Goal: Information Seeking & Learning: Find specific fact

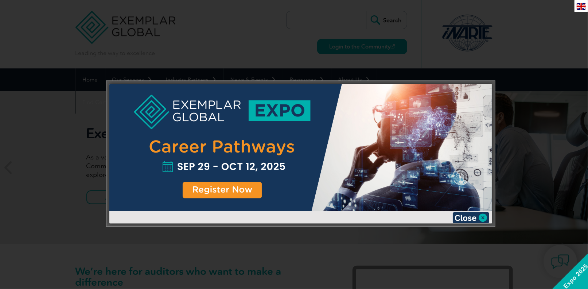
click at [464, 215] on img at bounding box center [470, 217] width 36 height 11
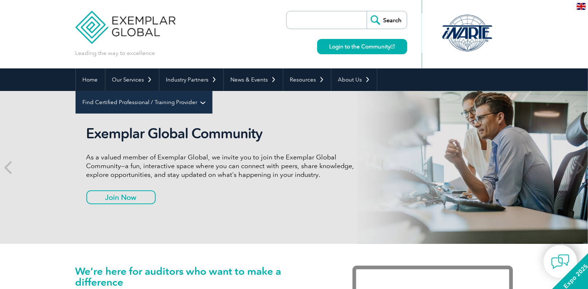
click at [212, 91] on link "Find Certified Professional / Training Provider" at bounding box center [144, 102] width 136 height 23
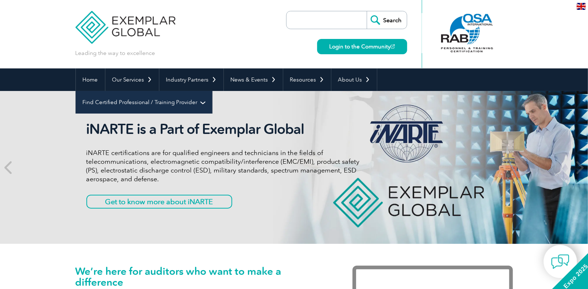
click at [212, 91] on link "Find Certified Professional / Training Provider" at bounding box center [144, 102] width 136 height 23
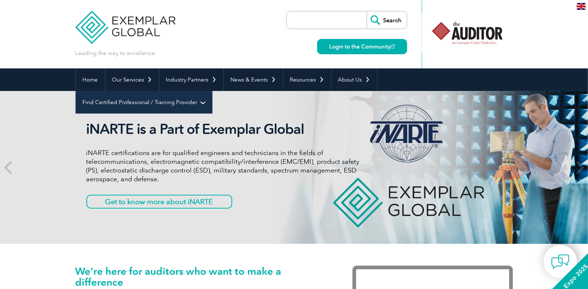
click at [212, 91] on link "Find Certified Professional / Training Provider" at bounding box center [144, 102] width 136 height 23
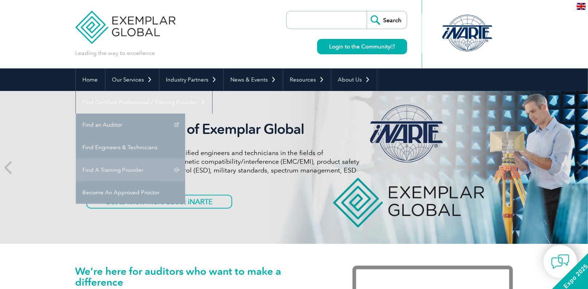
click at [185, 159] on link "Find A Training Provider" at bounding box center [130, 170] width 109 height 23
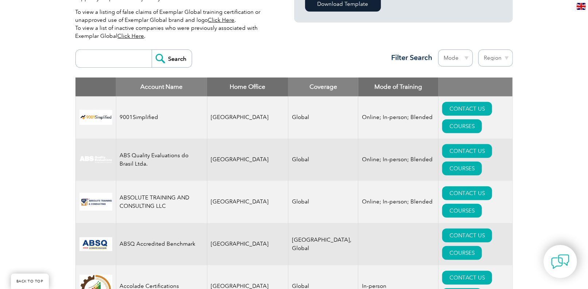
scroll to position [146, 0]
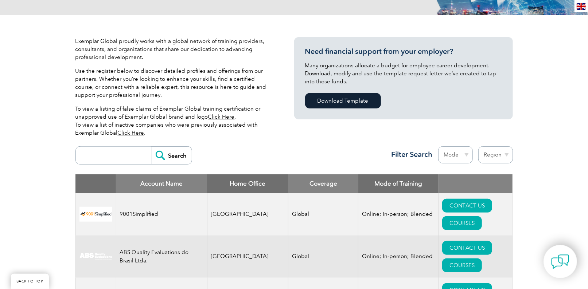
click at [105, 152] on input "search" at bounding box center [115, 155] width 72 height 17
type input "[PERSON_NAME]"
click at [171, 160] on input "Search" at bounding box center [172, 155] width 40 height 17
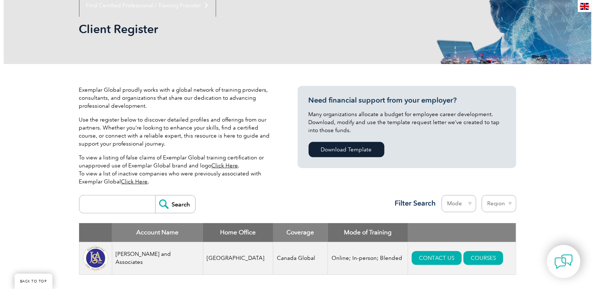
scroll to position [146, 0]
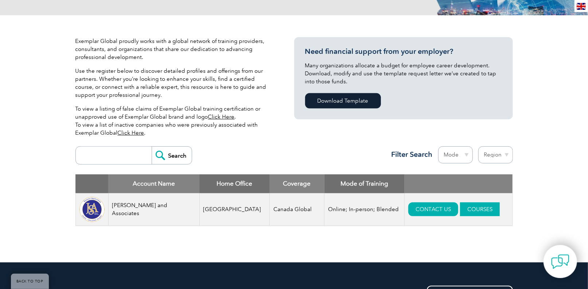
click at [460, 214] on link "COURSES" at bounding box center [480, 210] width 40 height 14
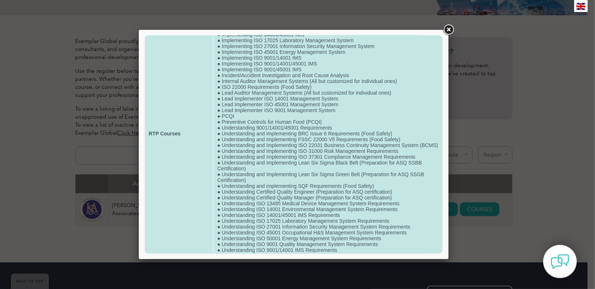
scroll to position [0, 0]
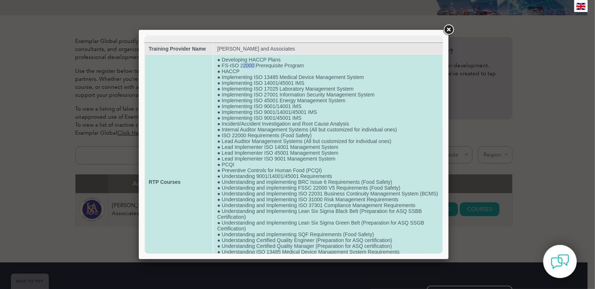
drag, startPoint x: 240, startPoint y: 66, endPoint x: 255, endPoint y: 66, distance: 15.3
click at [255, 66] on td "● Developing HACCP Plans ● FS-ISO 22000 Prerequisite Program ● HACCP ● Implemen…" at bounding box center [327, 181] width 229 height 255
drag, startPoint x: 255, startPoint y: 66, endPoint x: 271, endPoint y: 123, distance: 59.8
click at [265, 114] on td "● Developing HACCP Plans ● FS-ISO 22000 Prerequisite Program ● HACCP ● Implemen…" at bounding box center [327, 181] width 229 height 255
drag, startPoint x: 227, startPoint y: 190, endPoint x: 407, endPoint y: 190, distance: 179.6
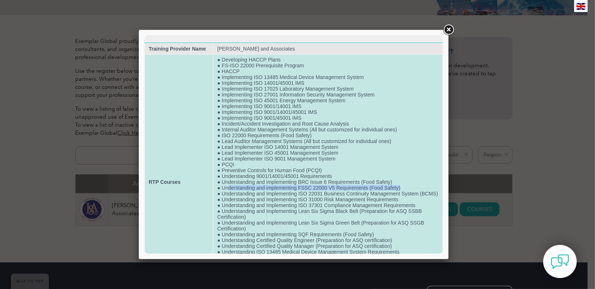
click at [407, 190] on td "● Developing HACCP Plans ● FS-ISO 22000 Prerequisite Program ● HACCP ● Implemen…" at bounding box center [327, 181] width 229 height 255
drag, startPoint x: 217, startPoint y: 185, endPoint x: 415, endPoint y: 193, distance: 197.7
click at [415, 193] on td "● Developing HACCP Plans ● FS-ISO 22000 Prerequisite Program ● HACCP ● Implemen…" at bounding box center [327, 181] width 229 height 255
drag, startPoint x: 220, startPoint y: 138, endPoint x: 315, endPoint y: 138, distance: 95.4
click at [315, 138] on td "● Developing HACCP Plans ● FS-ISO 22000 Prerequisite Program ● HACCP ● Implemen…" at bounding box center [327, 181] width 229 height 255
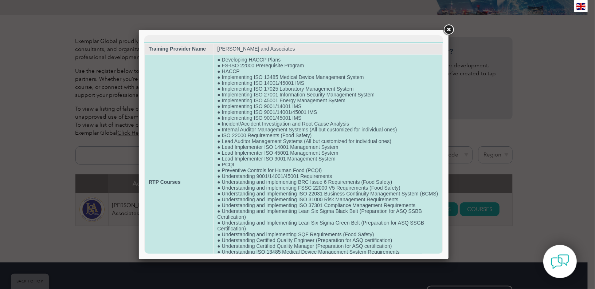
drag, startPoint x: 315, startPoint y: 138, endPoint x: 290, endPoint y: 148, distance: 27.3
click at [290, 148] on td "● Developing HACCP Plans ● FS-ISO 22000 Prerequisite Program ● HACCP ● Implemen…" at bounding box center [327, 181] width 229 height 255
drag, startPoint x: 241, startPoint y: 72, endPoint x: 214, endPoint y: 70, distance: 26.7
click at [214, 70] on td "● Developing HACCP Plans ● FS-ISO 22000 Prerequisite Program ● HACCP ● Implemen…" at bounding box center [327, 181] width 229 height 255
drag, startPoint x: 214, startPoint y: 70, endPoint x: 312, endPoint y: 103, distance: 103.6
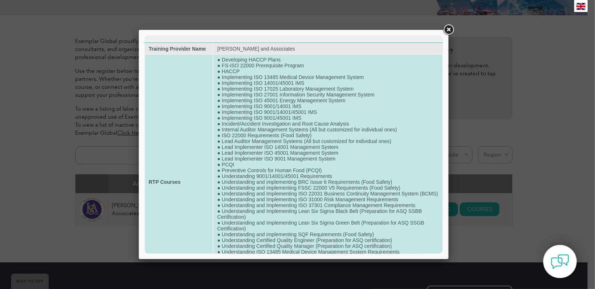
click at [312, 103] on td "● Developing HACCP Plans ● FS-ISO 22000 Prerequisite Program ● HACCP ● Implemen…" at bounding box center [327, 181] width 229 height 255
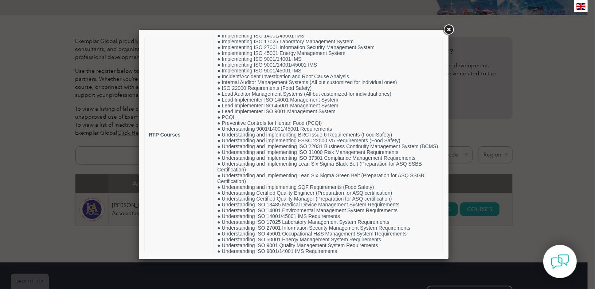
scroll to position [48, 0]
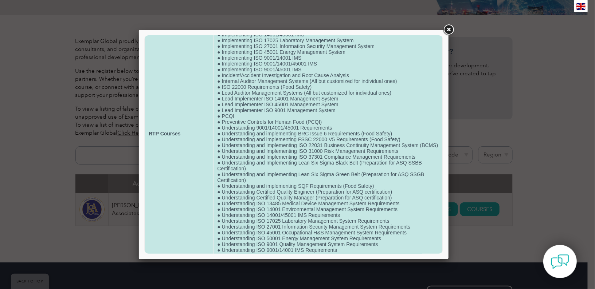
click at [372, 197] on td "● Developing HACCP Plans ● FS-ISO 22000 Prerequisite Program ● HACCP ● Implemen…" at bounding box center [327, 133] width 229 height 255
drag, startPoint x: 377, startPoint y: 196, endPoint x: 220, endPoint y: 196, distance: 157.7
click at [220, 196] on td "● Developing HACCP Plans ● FS-ISO 22000 Prerequisite Program ● HACCP ● Implemen…" at bounding box center [327, 133] width 229 height 255
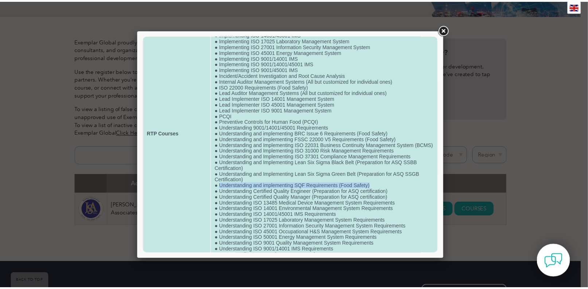
scroll to position [86, 0]
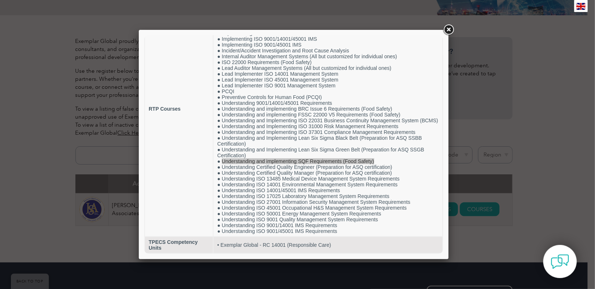
click at [535, 157] on div at bounding box center [297, 144] width 595 height 289
